Goal: Task Accomplishment & Management: Use online tool/utility

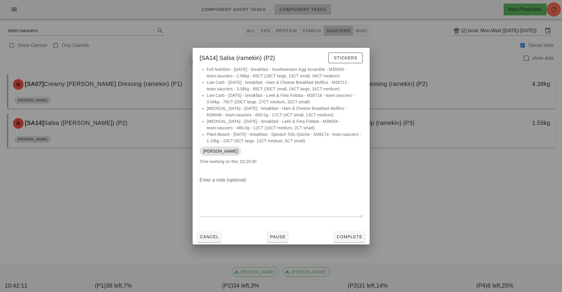
click at [407, 178] on div at bounding box center [281, 146] width 562 height 292
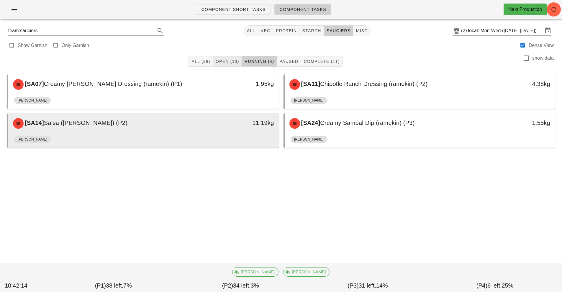
click at [226, 63] on span "Open (13)" at bounding box center [227, 61] width 24 height 5
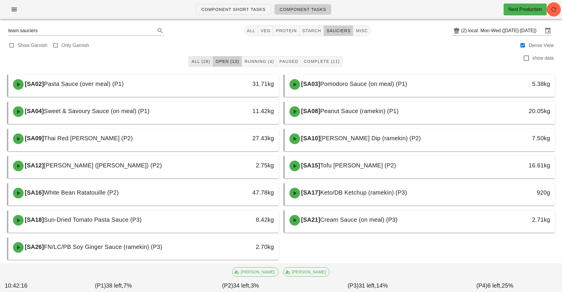
click at [204, 61] on span "All (28)" at bounding box center [200, 61] width 19 height 5
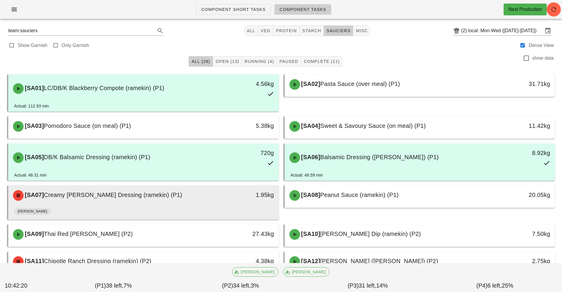
click at [243, 193] on div "1.95kg" at bounding box center [244, 194] width 60 height 9
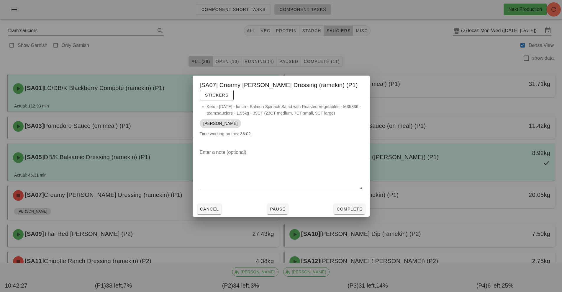
click at [339, 251] on div at bounding box center [281, 146] width 562 height 292
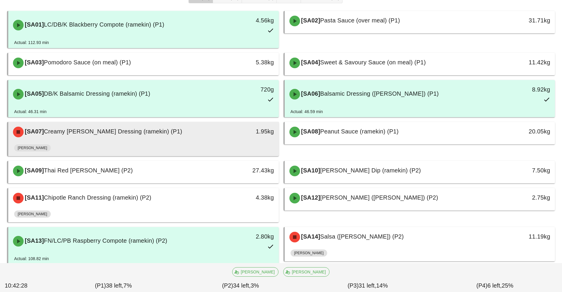
scroll to position [64, 0]
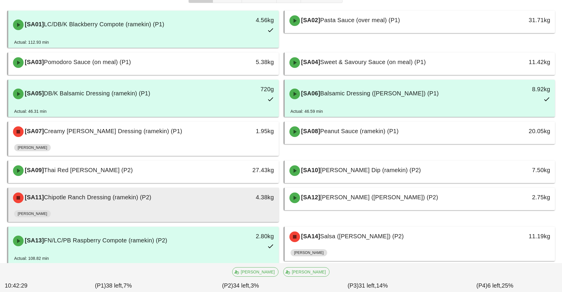
click at [244, 203] on div "4.38kg" at bounding box center [243, 198] width 67 height 18
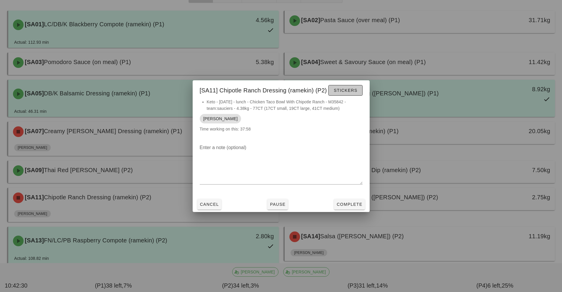
click at [354, 92] on span "Stickers" at bounding box center [346, 90] width 24 height 5
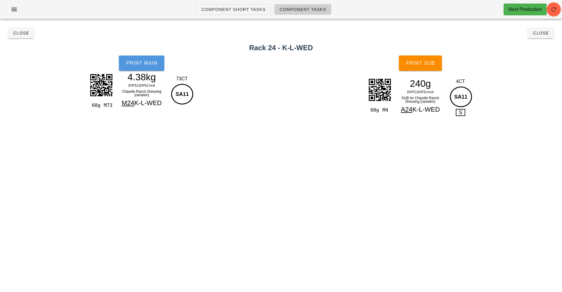
click at [156, 67] on button "Print Main" at bounding box center [141, 62] width 45 height 15
click at [427, 65] on span "Print Sub" at bounding box center [420, 63] width 29 height 5
click at [542, 33] on span "Close" at bounding box center [541, 33] width 16 height 5
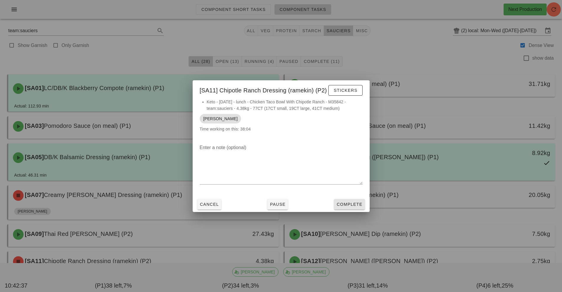
click at [354, 207] on button "Complete" at bounding box center [349, 204] width 31 height 11
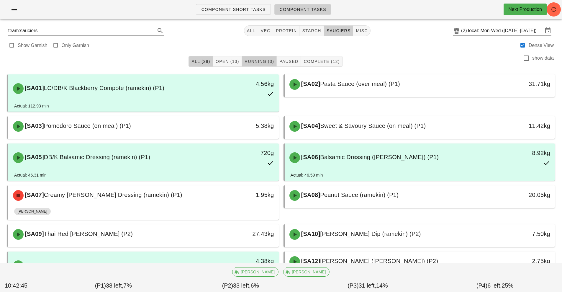
click at [255, 61] on span "Running (3)" at bounding box center [259, 61] width 30 height 5
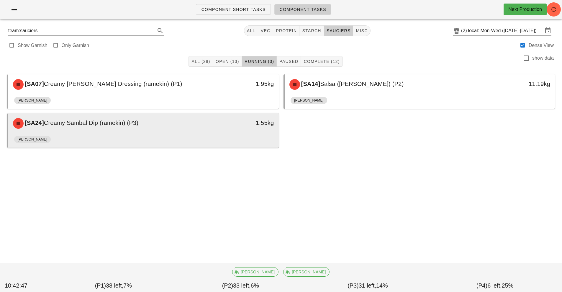
click at [242, 132] on div "1.55kg" at bounding box center [243, 124] width 67 height 18
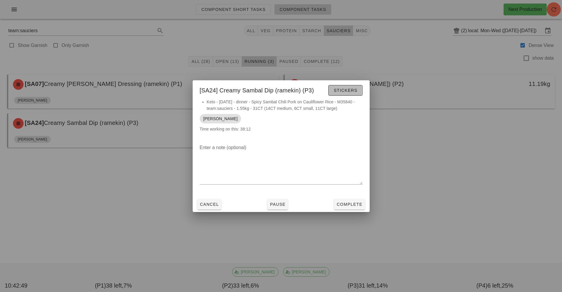
click at [353, 90] on span "Stickers" at bounding box center [346, 90] width 24 height 5
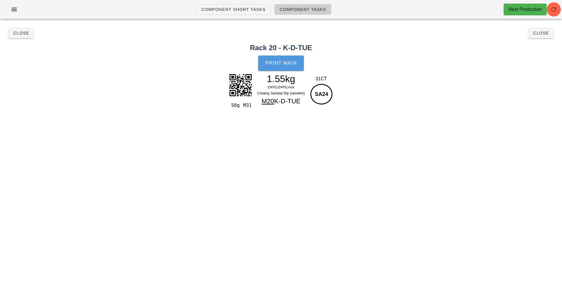
click at [286, 64] on span "Print Main" at bounding box center [281, 63] width 32 height 5
click at [545, 33] on span "Close" at bounding box center [541, 33] width 16 height 5
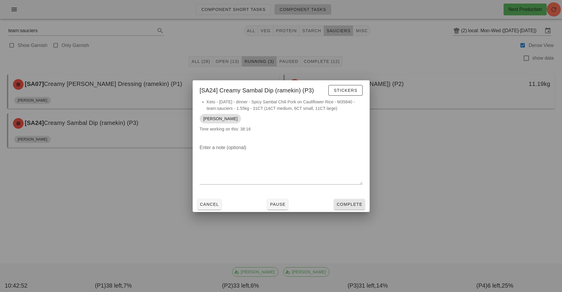
click at [353, 200] on button "Complete" at bounding box center [349, 204] width 31 height 11
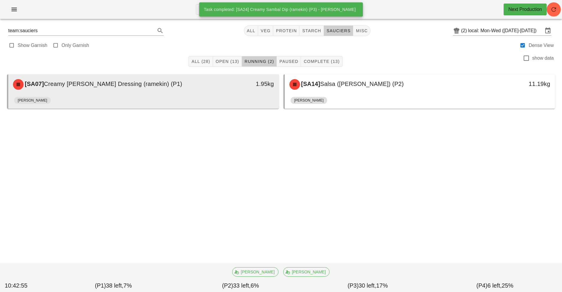
click at [200, 101] on div "[PERSON_NAME]" at bounding box center [143, 101] width 259 height 14
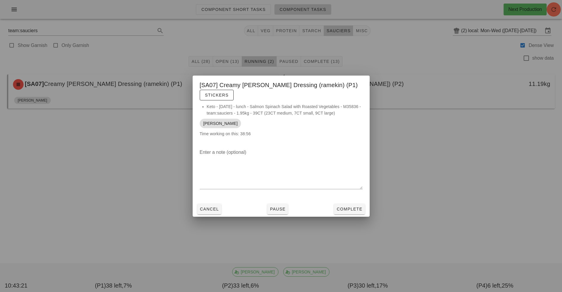
click at [494, 242] on div at bounding box center [281, 146] width 562 height 292
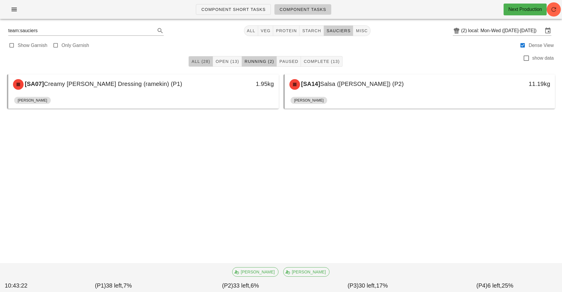
click at [197, 65] on button "All (28)" at bounding box center [201, 61] width 24 height 11
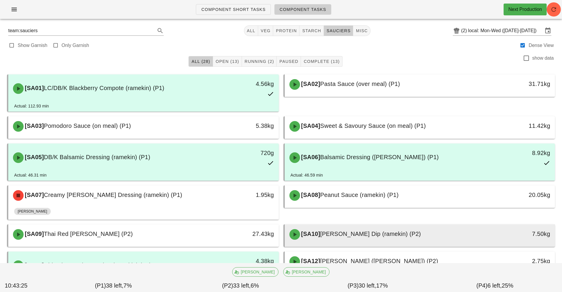
click at [414, 237] on div "[SA10] [PERSON_NAME] Dip (ramekin) (P2)" at bounding box center [386, 235] width 201 height 18
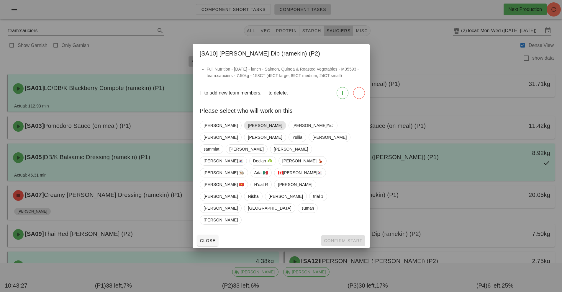
click at [248, 130] on span "[PERSON_NAME]" at bounding box center [265, 125] width 34 height 9
click at [344, 238] on span "Confirm Start" at bounding box center [343, 240] width 39 height 5
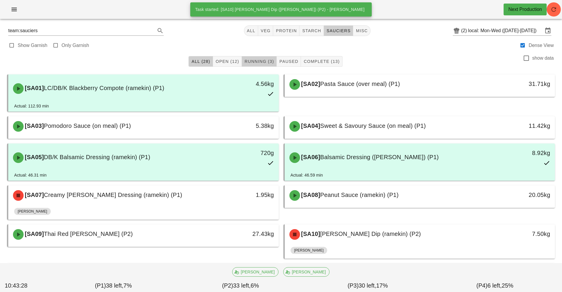
click at [242, 66] on button "Running (3)" at bounding box center [259, 61] width 35 height 11
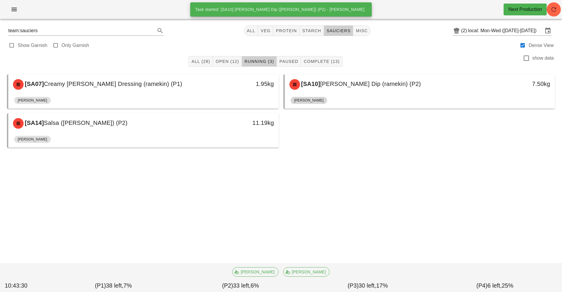
click at [303, 99] on span "[PERSON_NAME]" at bounding box center [309, 100] width 30 height 7
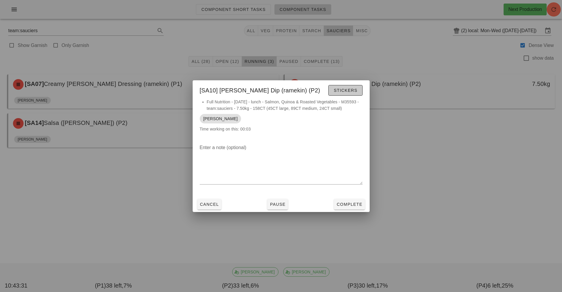
click at [338, 91] on span "Stickers" at bounding box center [346, 90] width 24 height 5
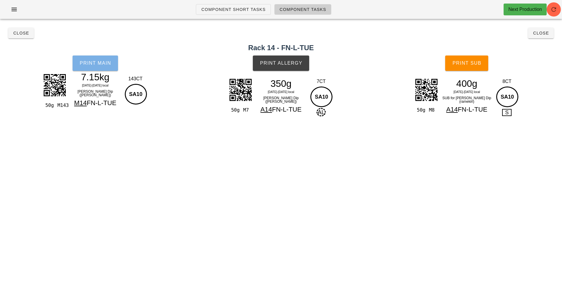
click at [101, 58] on button "Print Main" at bounding box center [95, 62] width 45 height 15
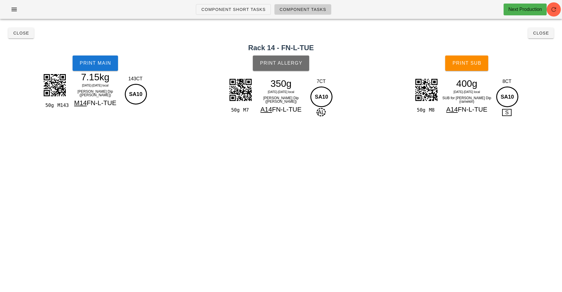
click at [291, 64] on span "Print Allergy" at bounding box center [281, 63] width 43 height 5
click at [476, 64] on span "Print Sub" at bounding box center [466, 63] width 29 height 5
click at [547, 37] on button "Close" at bounding box center [541, 33] width 26 height 11
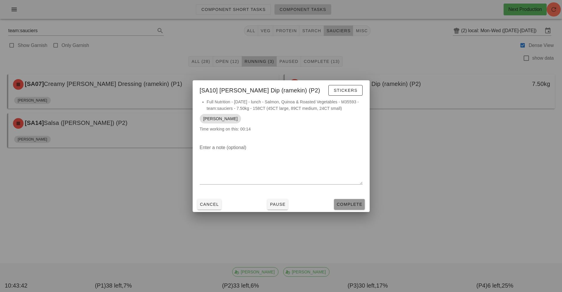
click at [354, 208] on button "Complete" at bounding box center [349, 204] width 31 height 11
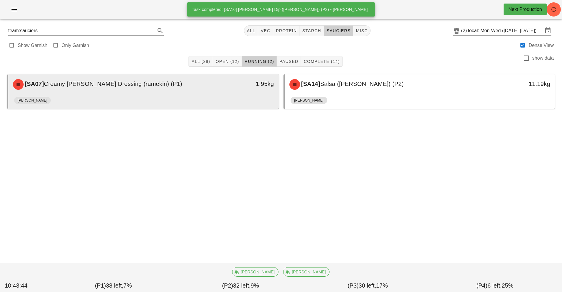
click at [259, 104] on div "[PERSON_NAME]" at bounding box center [143, 101] width 259 height 14
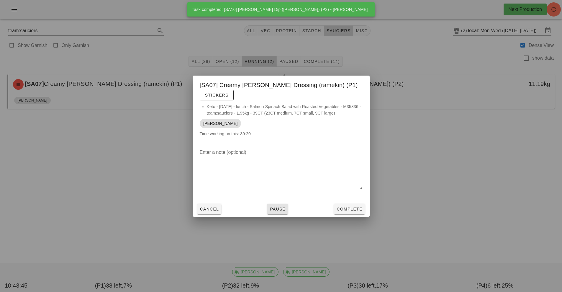
click at [278, 207] on span "Pause" at bounding box center [278, 209] width 16 height 5
